Goal: Information Seeking & Learning: Compare options

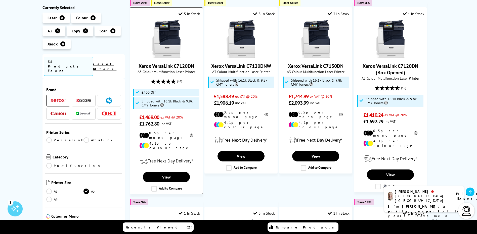
scroll to position [101, 0]
click at [171, 63] on link "Xerox VersaLink C7120DN" at bounding box center [167, 66] width 56 height 7
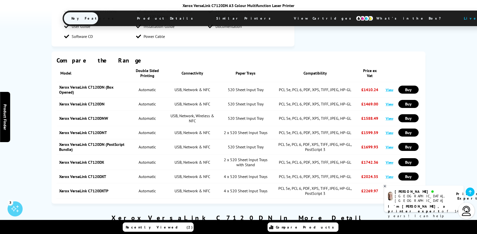
scroll to position [956, 0]
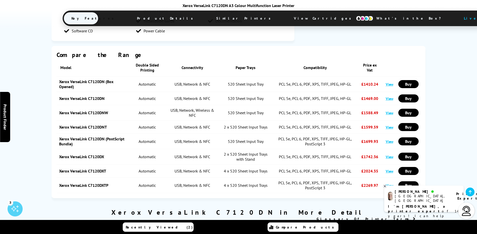
click at [391, 155] on link "View" at bounding box center [390, 157] width 8 height 5
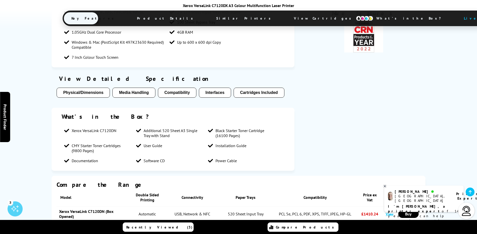
scroll to position [277, 0]
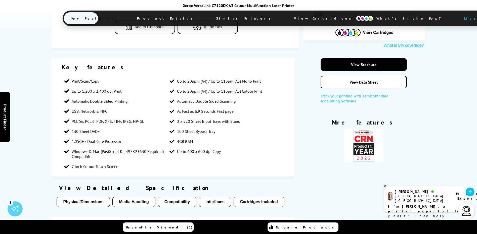
click at [219, 197] on button "Interfaces" at bounding box center [215, 202] width 32 height 10
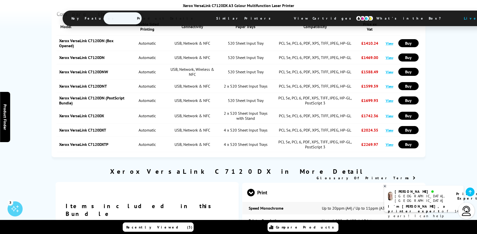
scroll to position [489, 0]
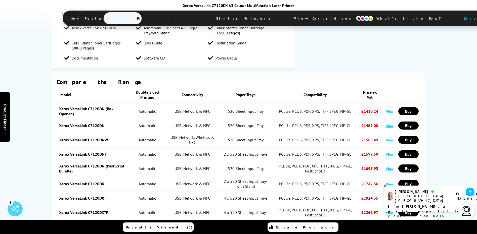
click at [390, 152] on link "View" at bounding box center [390, 154] width 8 height 5
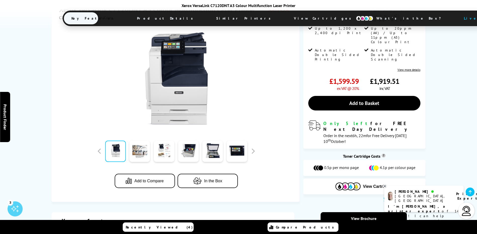
scroll to position [126, 0]
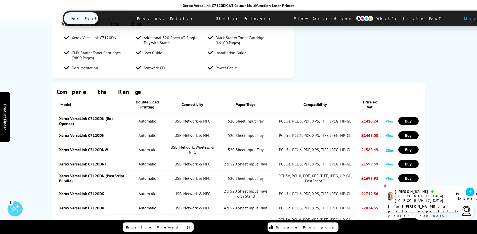
scroll to position [481, 0]
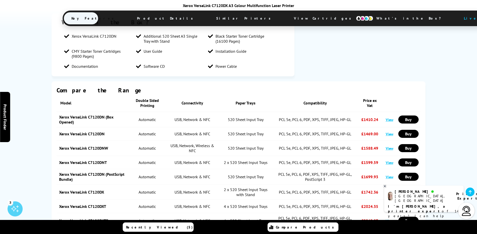
click at [387, 160] on link "View" at bounding box center [390, 162] width 8 height 5
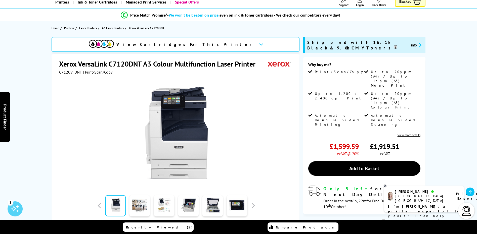
scroll to position [25, 0]
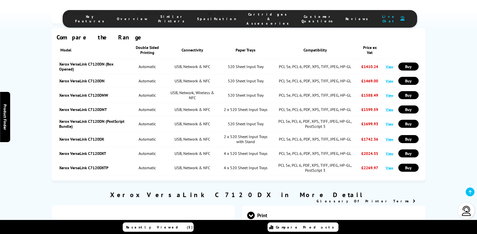
scroll to position [530, 0]
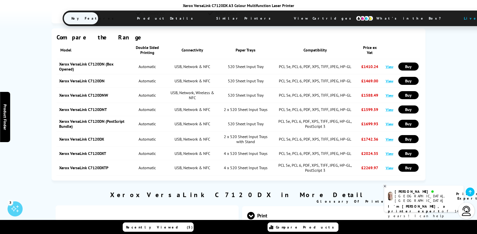
click at [387, 137] on link "View" at bounding box center [390, 139] width 8 height 5
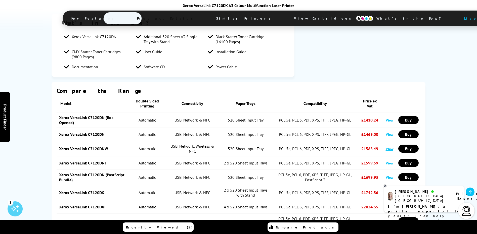
scroll to position [478, 0]
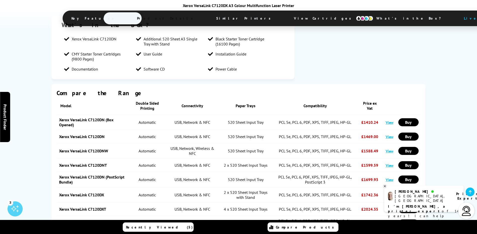
click at [99, 134] on link "Xerox VersaLink C7120DN" at bounding box center [82, 136] width 46 height 5
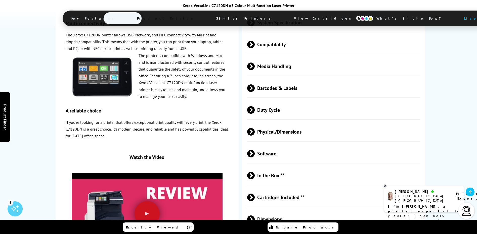
scroll to position [1484, 0]
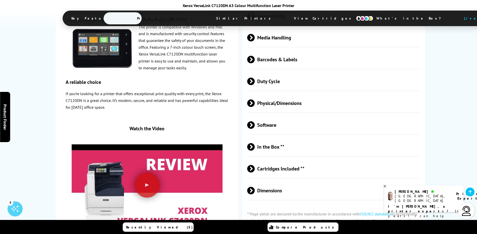
click at [277, 138] on span "In the Box **" at bounding box center [334, 147] width 174 height 19
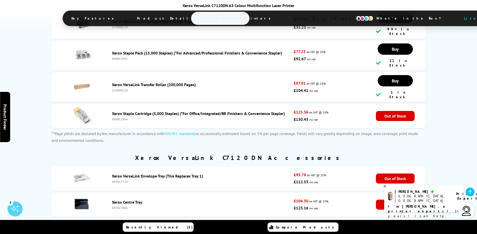
scroll to position [2314, 0]
